Goal: Transaction & Acquisition: Book appointment/travel/reservation

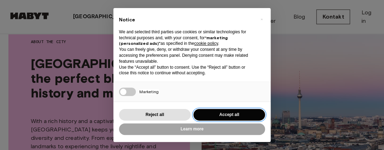
click at [220, 115] on button "Accept all" at bounding box center [229, 115] width 72 height 12
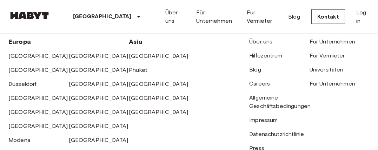
scroll to position [948, 0]
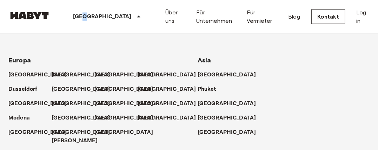
click at [83, 14] on p "[GEOGRAPHIC_DATA]" at bounding box center [102, 17] width 59 height 8
click at [134, 16] on icon at bounding box center [138, 17] width 8 height 8
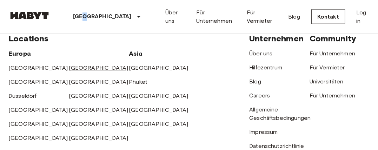
click at [77, 65] on link "[GEOGRAPHIC_DATA]" at bounding box center [99, 68] width 60 height 7
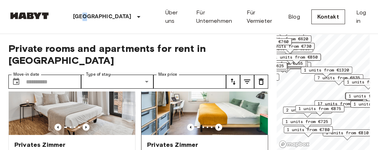
scroll to position [35, 0]
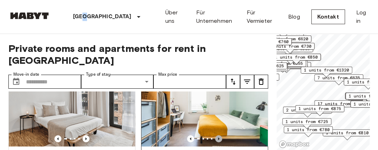
click at [215, 135] on icon "Previous image" at bounding box center [218, 138] width 7 height 7
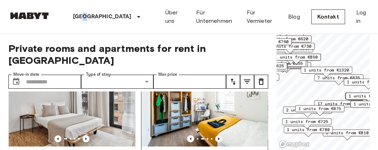
click at [215, 135] on icon "Previous image" at bounding box center [218, 138] width 7 height 7
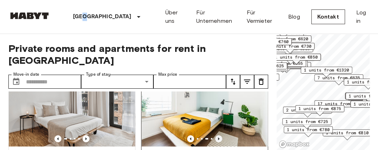
click at [215, 135] on icon "Previous image" at bounding box center [218, 138] width 7 height 7
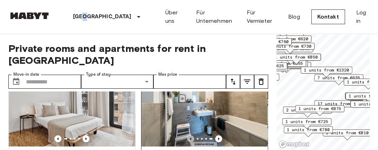
click at [187, 135] on icon "Previous image" at bounding box center [190, 138] width 7 height 7
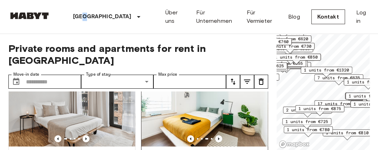
click at [210, 135] on div at bounding box center [204, 138] width 126 height 7
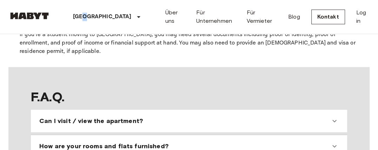
scroll to position [561, 0]
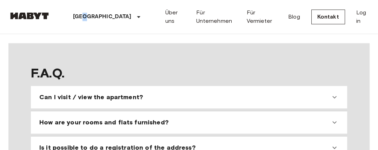
scroll to position [948, 0]
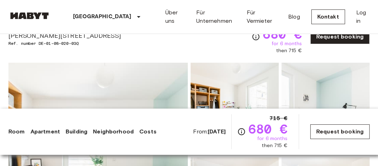
click at [328, 136] on link "Request booking" at bounding box center [339, 132] width 59 height 15
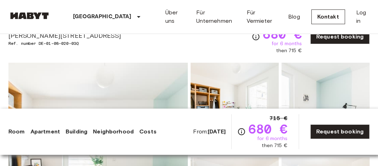
click at [272, 80] on img at bounding box center [235, 109] width 88 height 92
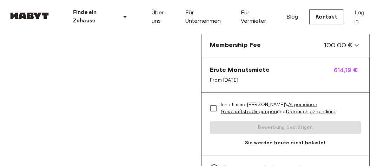
scroll to position [386, 0]
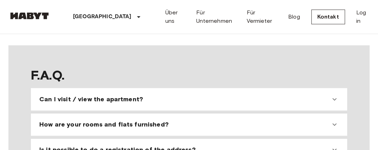
scroll to position [561, 0]
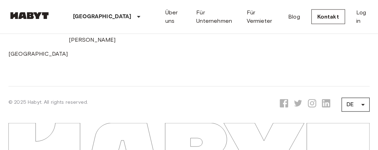
scroll to position [1101, 0]
